Goal: Information Seeking & Learning: Learn about a topic

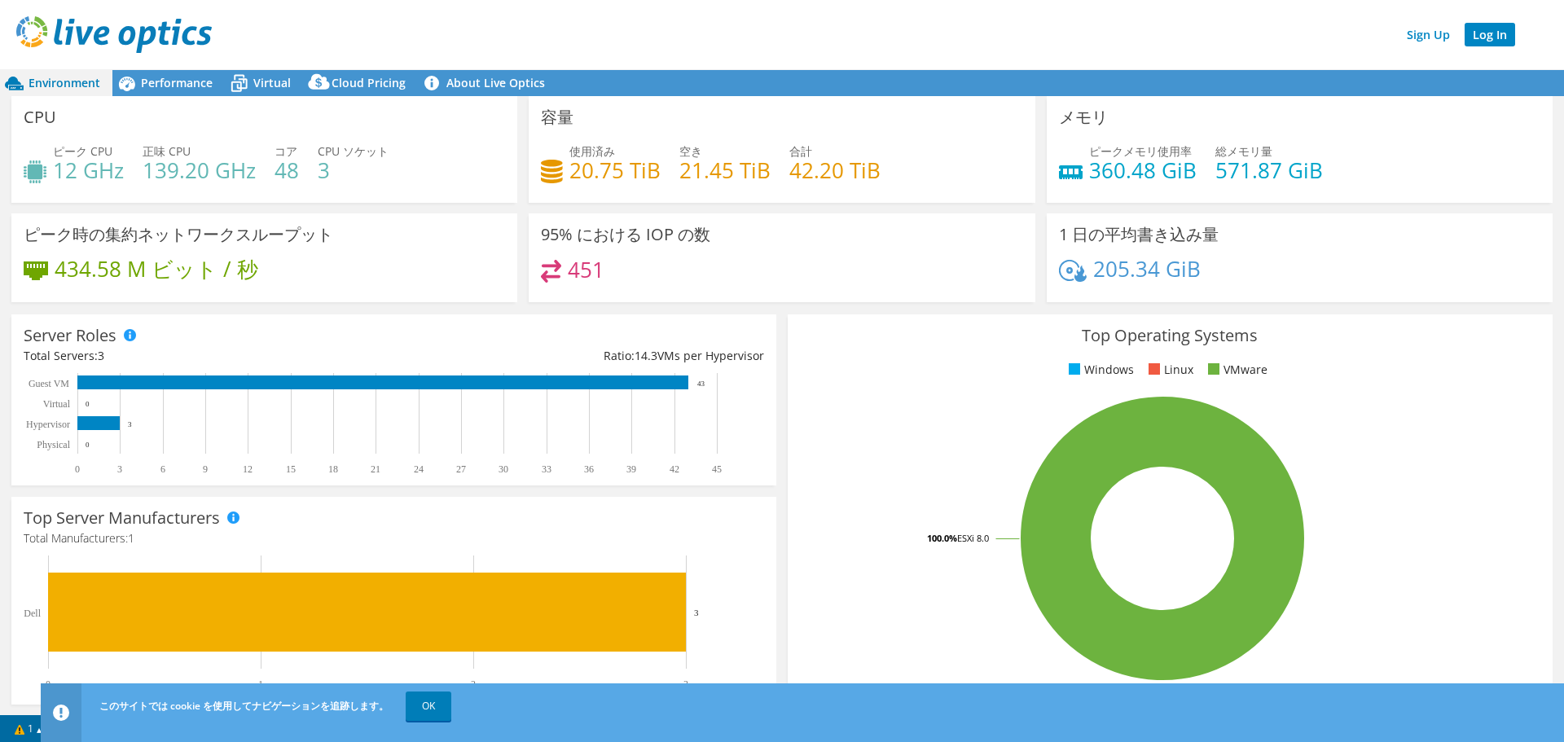
click at [1497, 39] on link "Log In" at bounding box center [1490, 35] width 51 height 24
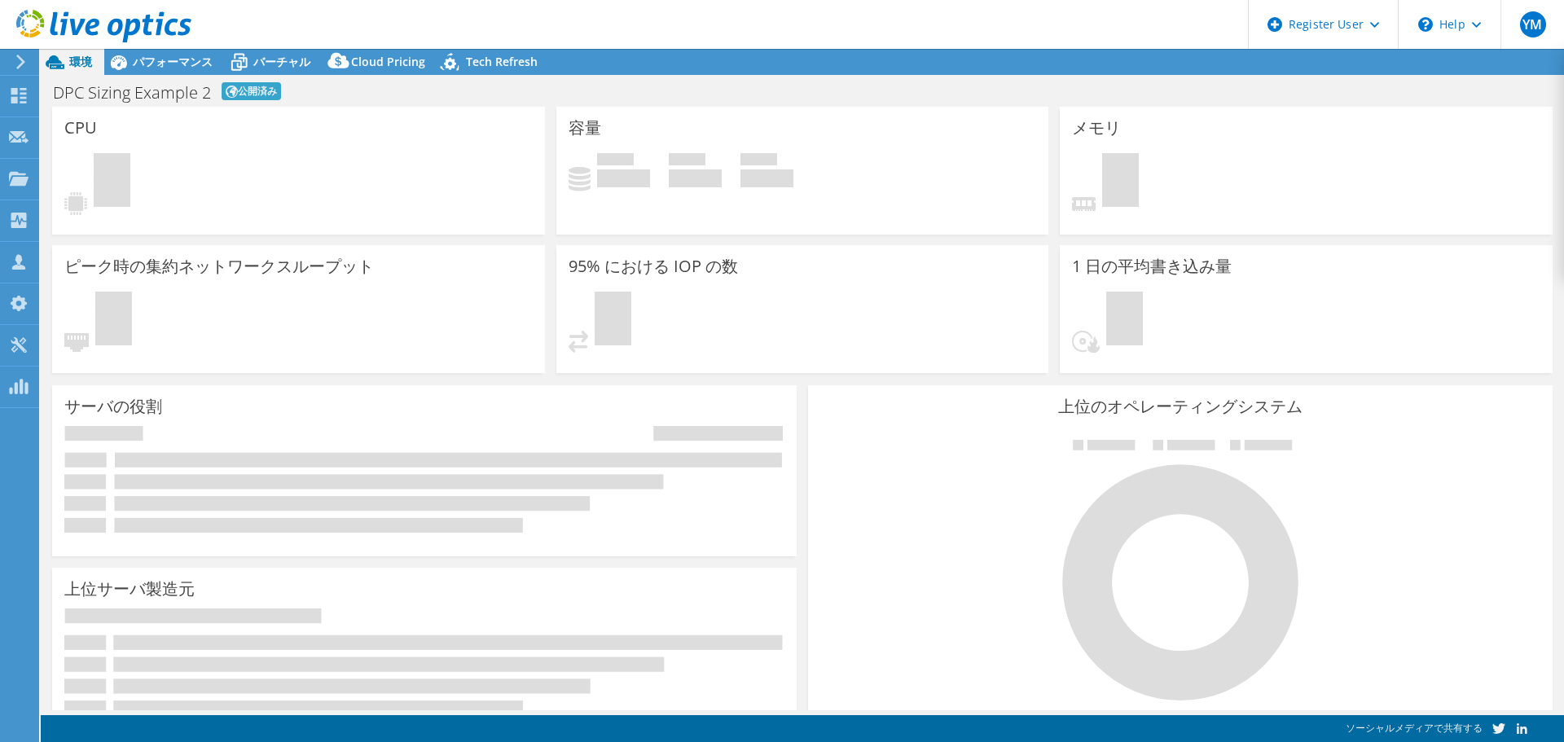
select select "[GEOGRAPHIC_DATA]"
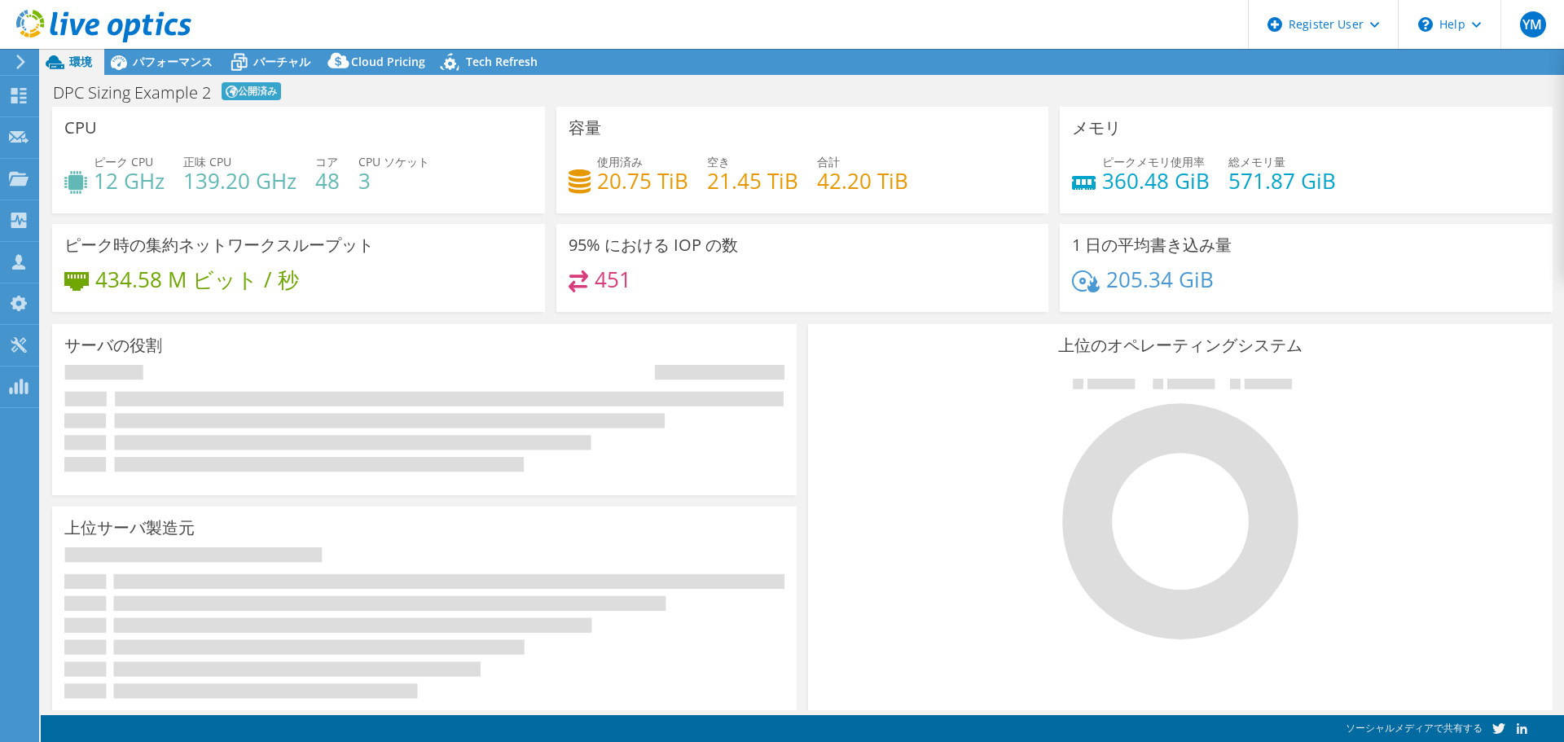
select select "[GEOGRAPHIC_DATA]"
select select "USD"
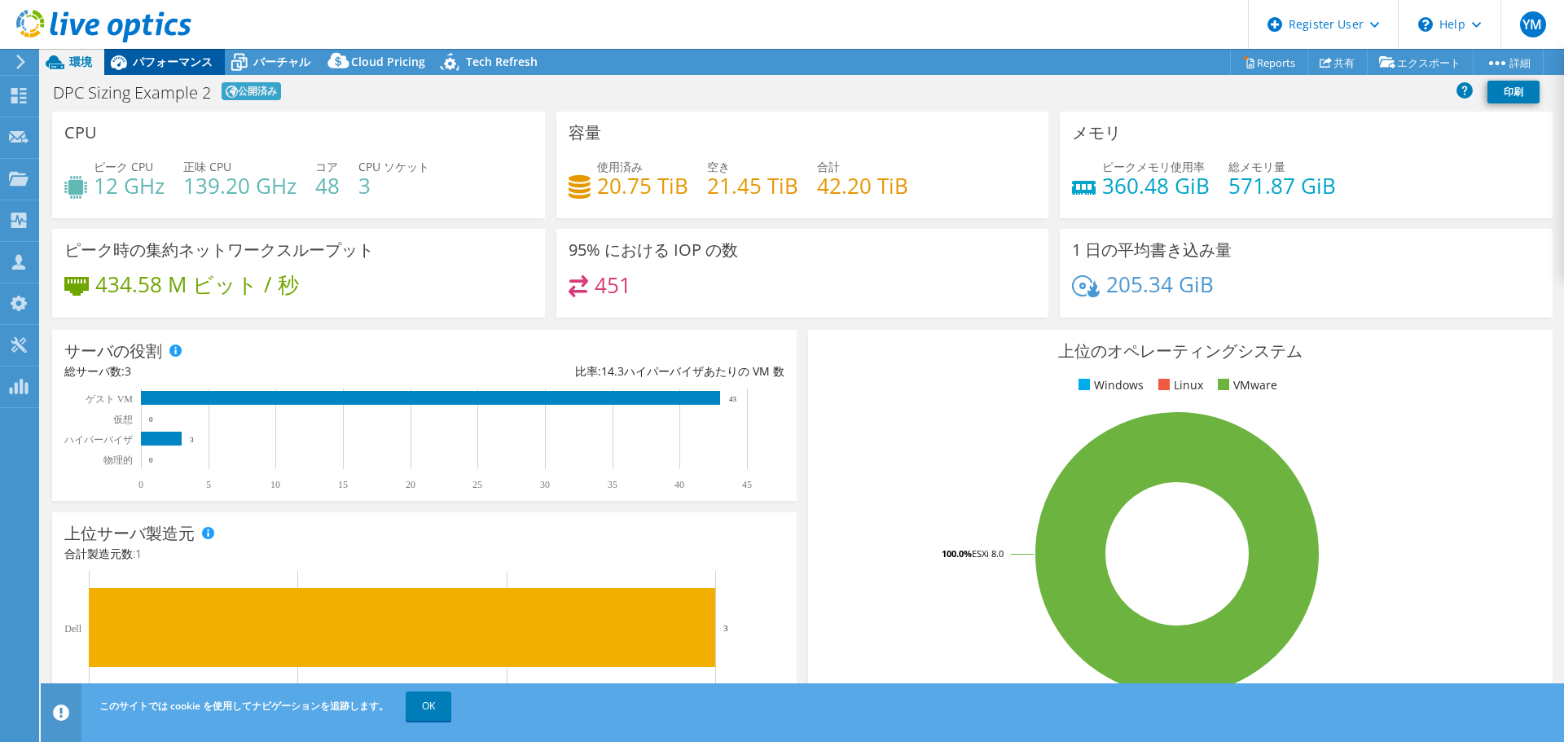
click at [181, 59] on span "パフォーマンス" at bounding box center [173, 61] width 80 height 15
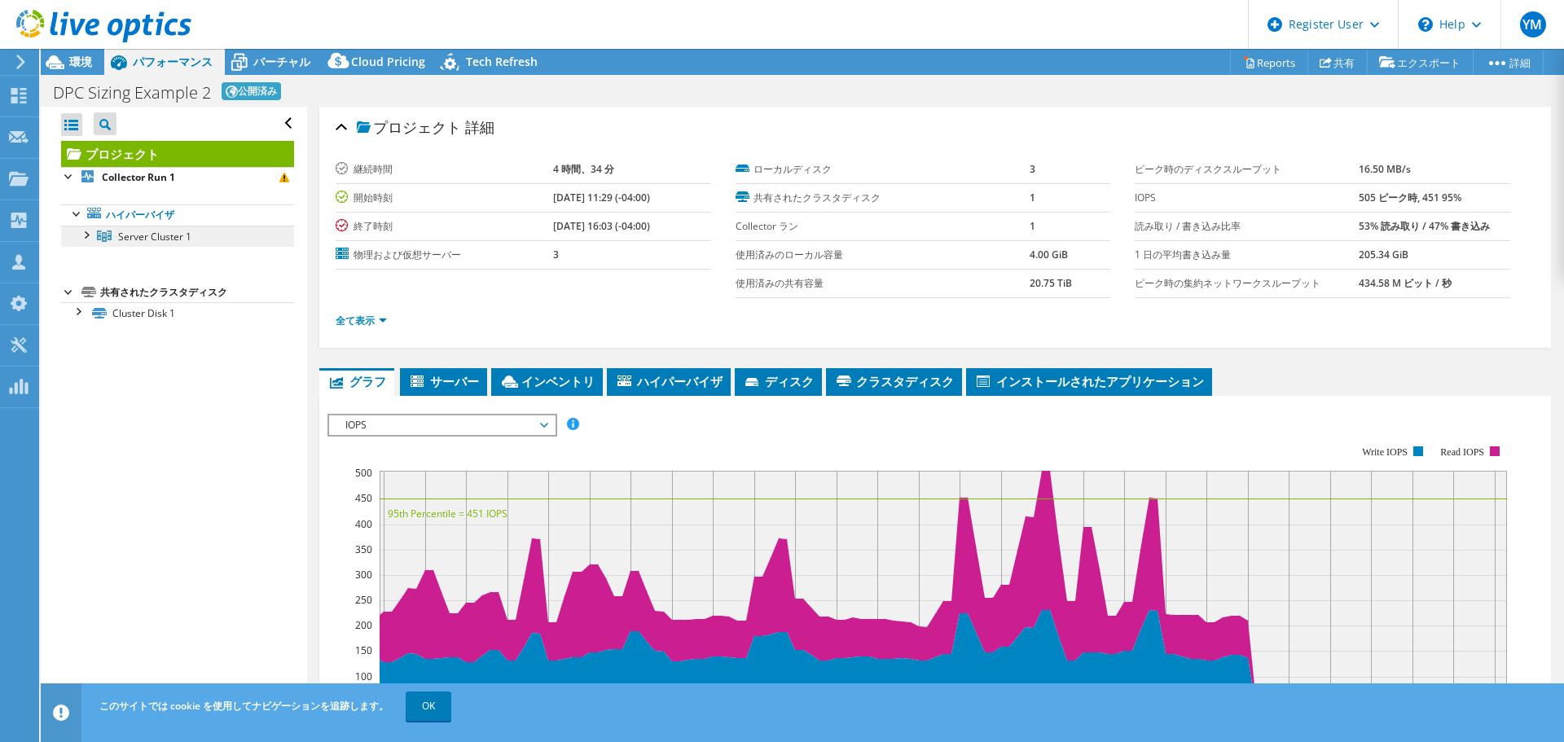
click at [166, 240] on span "Server Cluster 1" at bounding box center [154, 237] width 73 height 14
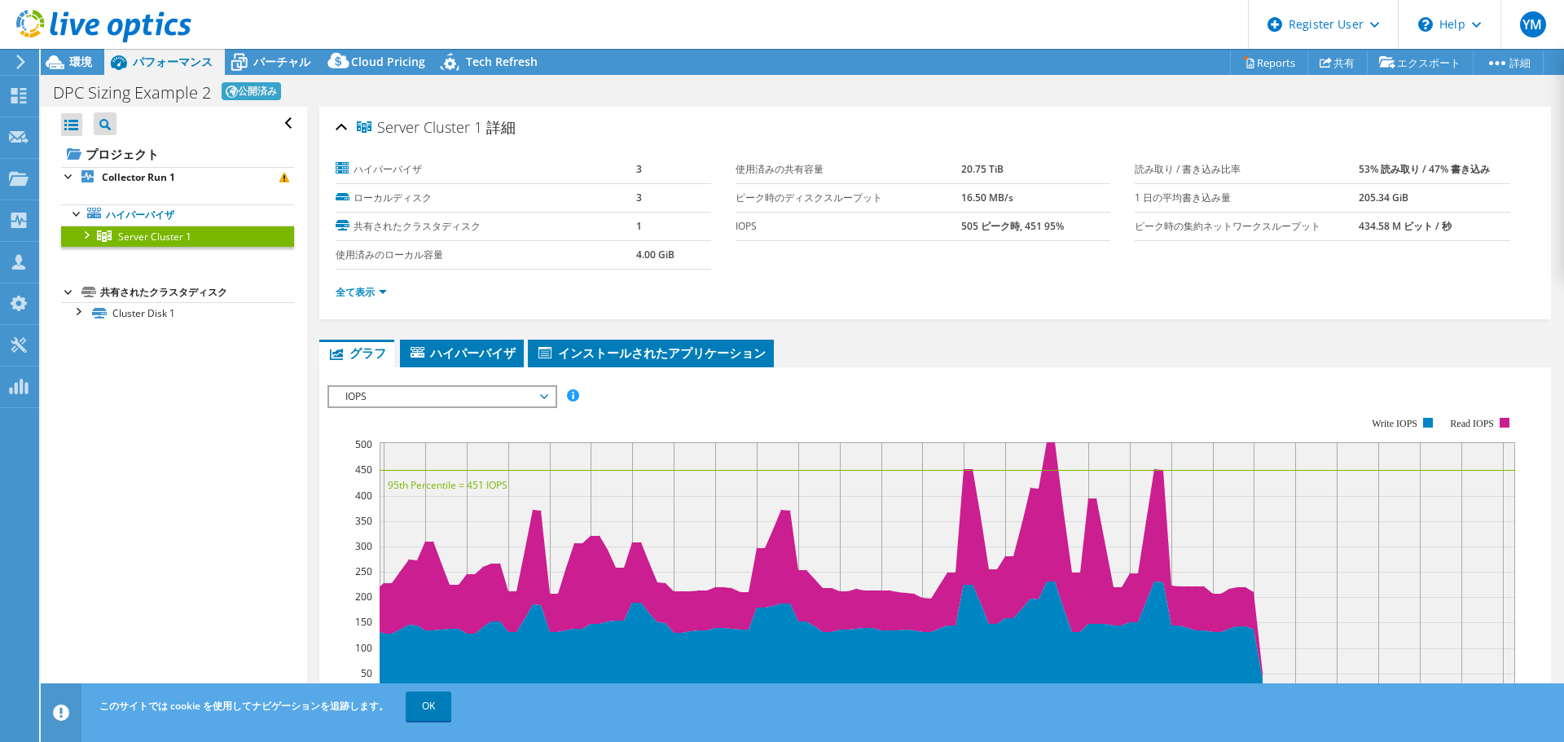
click at [78, 237] on div at bounding box center [85, 234] width 16 height 16
click at [116, 190] on ul "ハイパーバイザ Server Cluster 1 Server 1" at bounding box center [177, 257] width 233 height 139
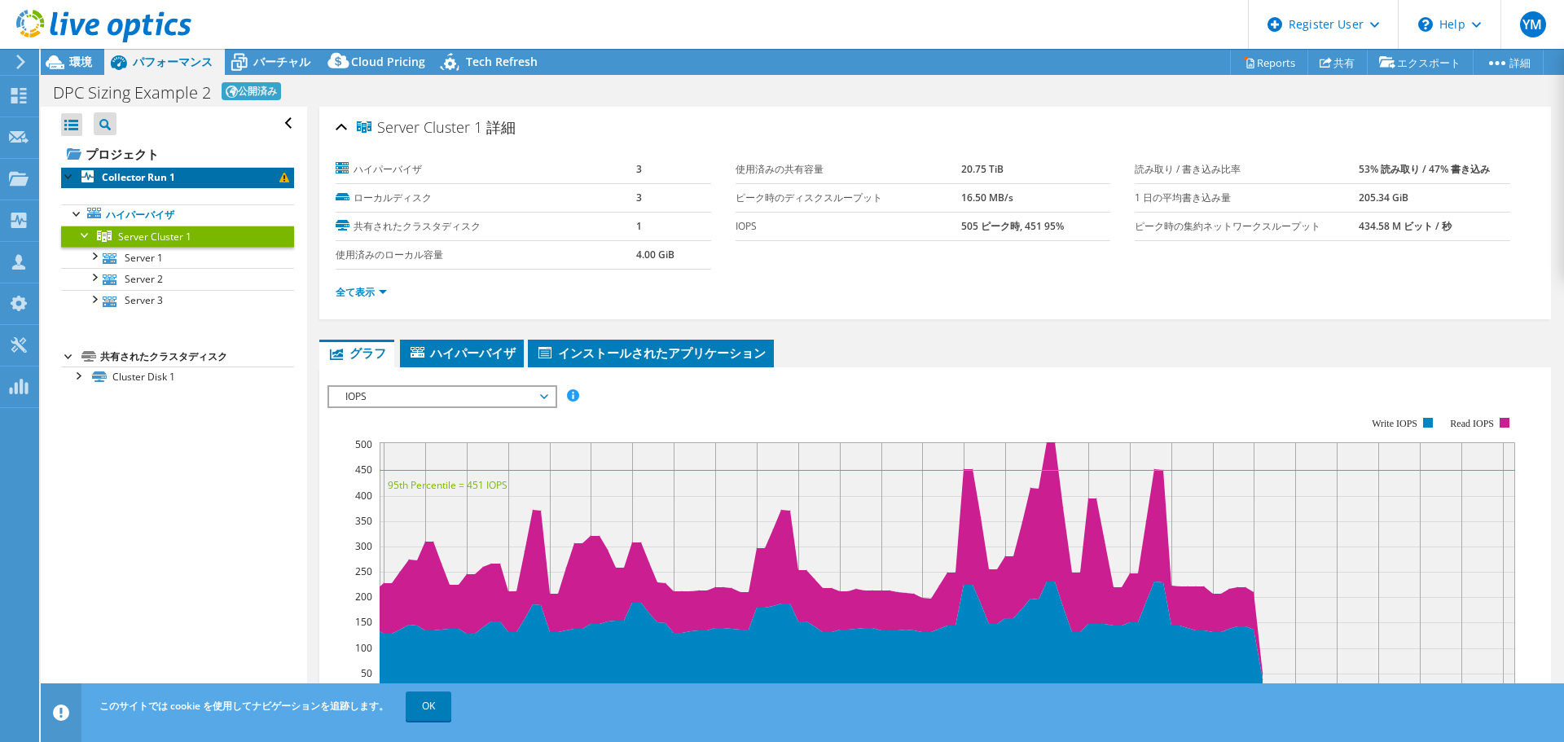
click at [124, 179] on b "Collector Run 1" at bounding box center [138, 177] width 73 height 14
